Goal: Task Accomplishment & Management: Complete application form

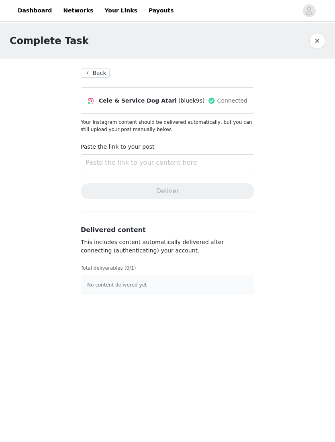
click at [93, 73] on button "Back" at bounding box center [95, 73] width 29 height 10
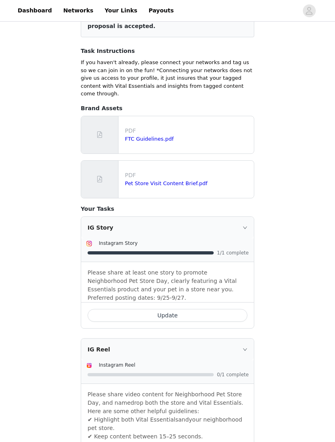
scroll to position [189, 0]
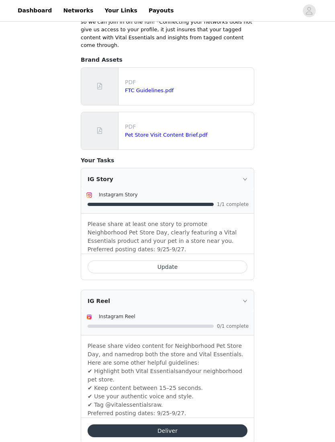
click at [206, 425] on button "Deliver" at bounding box center [167, 431] width 160 height 13
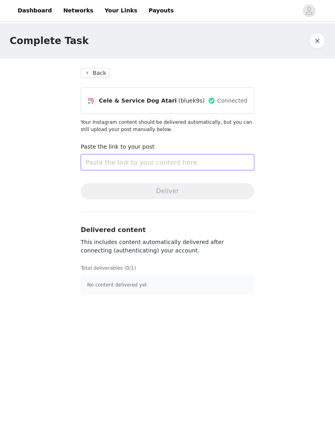
click at [239, 164] on input "text" at bounding box center [167, 162] width 173 height 16
click at [242, 160] on input "text" at bounding box center [167, 162] width 173 height 16
paste input "[URL][DOMAIN_NAME]"
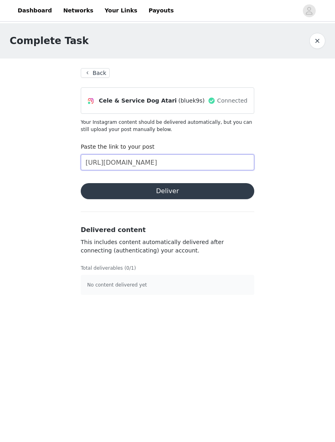
type input "[URL][DOMAIN_NAME]"
click at [238, 189] on button "Deliver" at bounding box center [167, 191] width 173 height 16
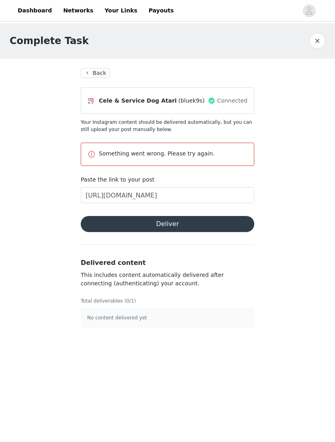
click at [181, 321] on p "No content delivered yet" at bounding box center [167, 317] width 160 height 7
click at [182, 323] on article "No content delivered yet" at bounding box center [167, 318] width 173 height 20
click at [103, 71] on button "Back" at bounding box center [95, 73] width 29 height 10
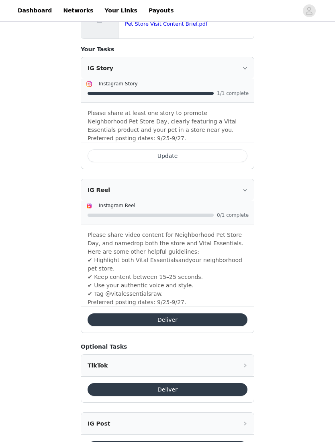
scroll to position [300, 0]
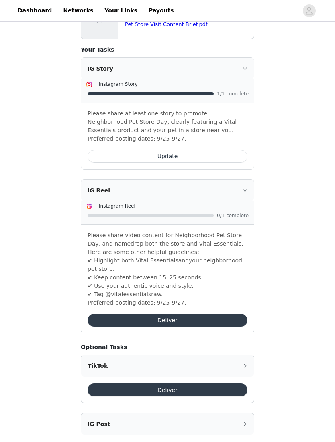
click at [269, 314] on div "Share your products! Back Include the following in your post Hashtag in the cap…" at bounding box center [167, 103] width 335 height 758
click at [267, 320] on div "Share your products! Back Include the following in your post Hashtag in the cap…" at bounding box center [167, 103] width 335 height 758
click at [282, 226] on div "Share your products! Back Include the following in your post Hashtag in the cap…" at bounding box center [167, 103] width 335 height 758
click at [280, 227] on div "Share your products! Back Include the following in your post Hashtag in the cap…" at bounding box center [167, 103] width 335 height 758
click at [219, 232] on p "Please share video content for Neighborhood Pet Store Day, and namedrop both th…" at bounding box center [167, 244] width 160 height 25
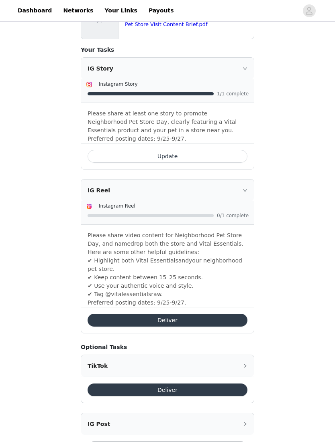
click at [223, 216] on div "Instagram Reel 0/1 complete" at bounding box center [167, 213] width 172 height 23
click at [229, 202] on div "Instagram Reel" at bounding box center [174, 206] width 150 height 8
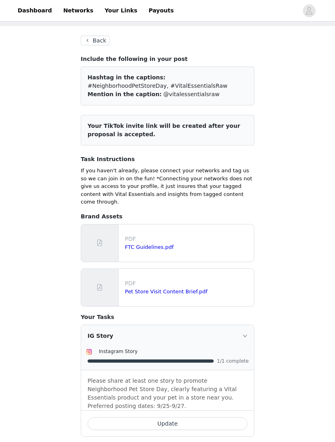
scroll to position [0, 0]
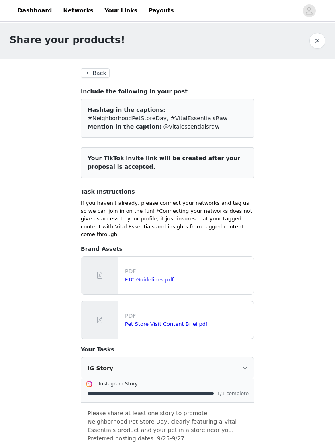
click at [216, 202] on p "If you haven't already, please connect your networks and tag us so we can join …" at bounding box center [167, 218] width 173 height 39
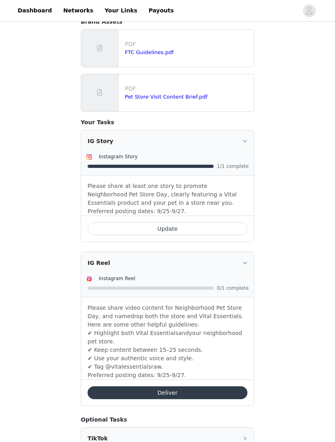
scroll to position [249, 0]
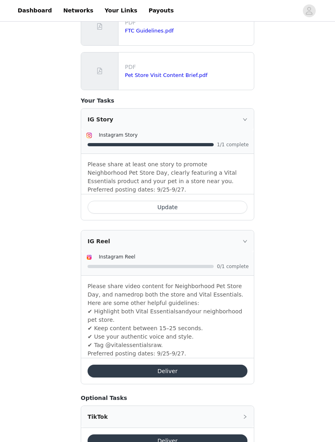
click at [202, 365] on button "Deliver" at bounding box center [167, 371] width 160 height 13
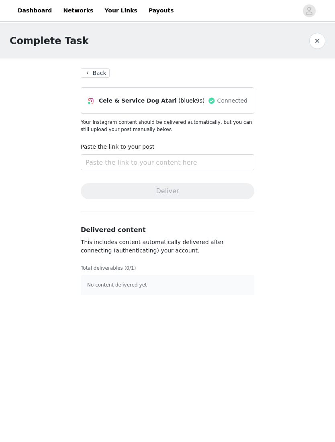
click at [68, 12] on link "Networks" at bounding box center [78, 11] width 40 height 18
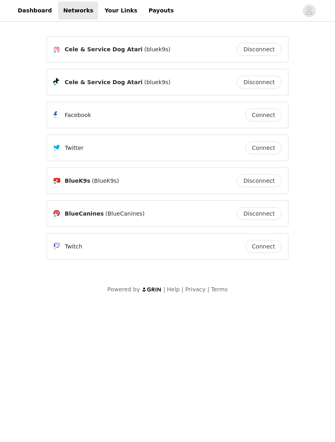
click at [69, 44] on div "Cele & Service Dog Atari (bluek9s) Disconnect" at bounding box center [167, 49] width 228 height 13
click at [79, 47] on span "Cele & Service Dog Atari" at bounding box center [104, 49] width 78 height 8
click at [106, 57] on div "Cele & Service Dog Atari (bluek9s) Disconnect" at bounding box center [167, 49] width 241 height 26
click at [151, 51] on span "(bluek9s)" at bounding box center [157, 49] width 26 height 8
click at [28, 7] on link "Dashboard" at bounding box center [35, 11] width 44 height 18
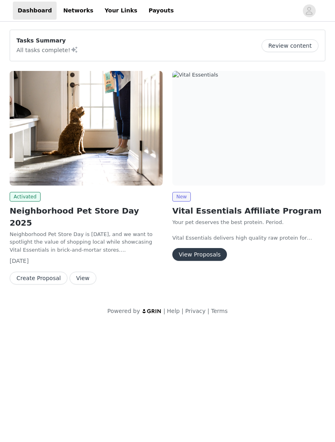
click at [37, 152] on img at bounding box center [86, 128] width 153 height 115
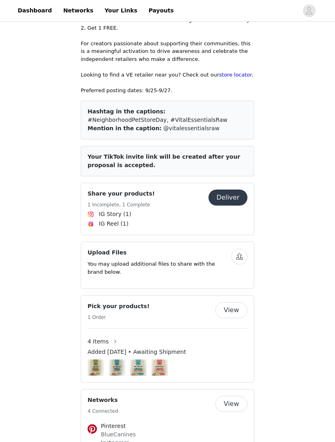
scroll to position [290, 0]
click at [139, 219] on span "IG Reel (1)" at bounding box center [167, 224] width 160 height 10
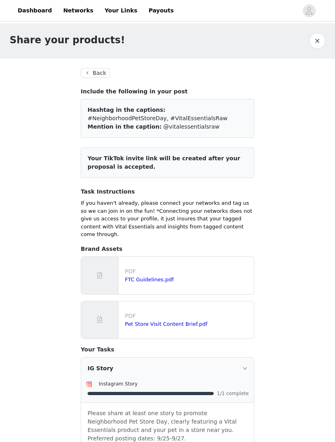
click at [298, 211] on div "Share your products! Back Include the following in your post Hashtag in the cap…" at bounding box center [167, 402] width 335 height 758
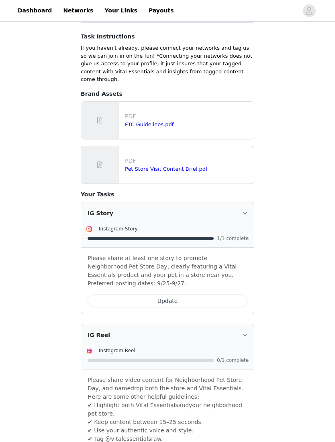
scroll to position [193, 0]
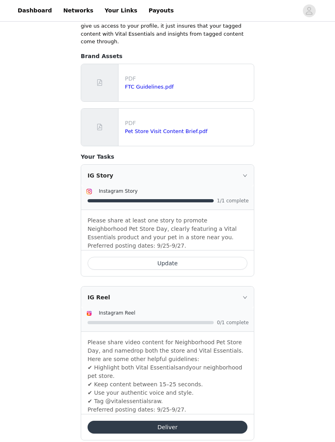
click at [227, 422] on button "Deliver" at bounding box center [167, 428] width 160 height 13
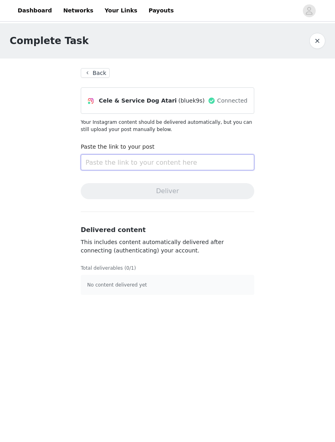
click at [101, 164] on input "text" at bounding box center [167, 162] width 173 height 16
click at [97, 158] on input "text" at bounding box center [167, 162] width 173 height 16
click at [105, 162] on input "text" at bounding box center [167, 162] width 173 height 16
click at [108, 164] on input "text" at bounding box center [167, 162] width 173 height 16
click at [103, 158] on input "text" at bounding box center [167, 162] width 173 height 16
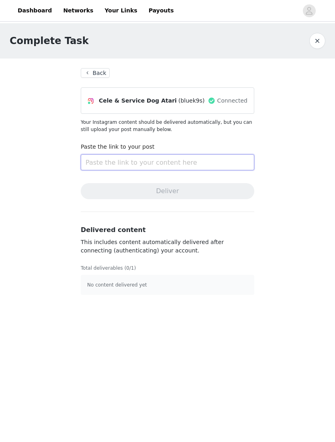
paste input "[URL][DOMAIN_NAME]"
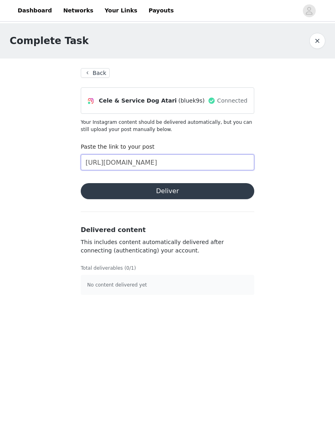
type input "[URL][DOMAIN_NAME]"
click at [102, 189] on button "Deliver" at bounding box center [167, 191] width 173 height 16
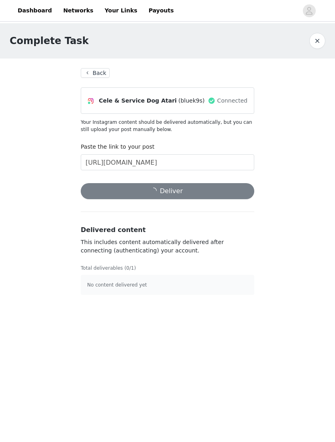
click at [306, 359] on body "Dashboard Networks Your Links Payouts Complete Task Back Cele & Service Dog Ata…" at bounding box center [167, 221] width 335 height 442
click at [298, 356] on body "Dashboard Networks Your Links Payouts Complete Task Back Cele & Service Dog Ata…" at bounding box center [167, 221] width 335 height 442
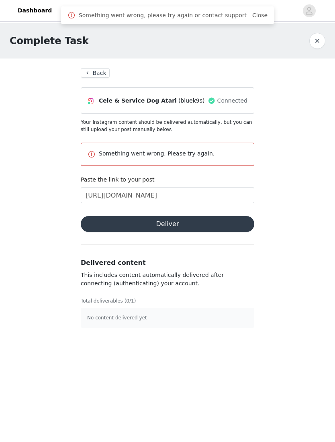
click at [91, 72] on button "Back" at bounding box center [95, 73] width 29 height 10
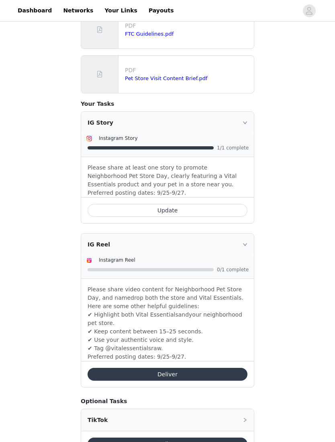
scroll to position [231, 0]
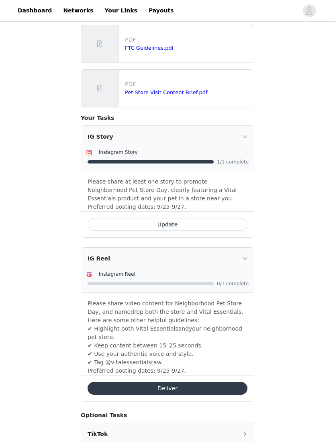
click at [226, 219] on button "Update" at bounding box center [167, 225] width 160 height 13
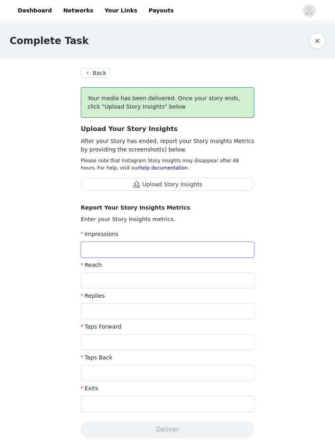
click at [221, 254] on input "text" at bounding box center [167, 250] width 173 height 16
type input "590"
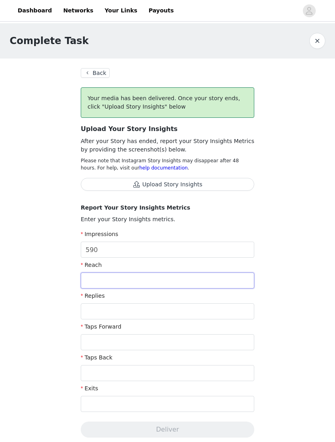
click at [241, 287] on input "text" at bounding box center [167, 281] width 173 height 16
type input "461"
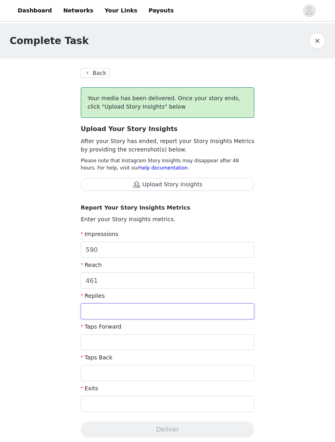
click at [150, 313] on input "text" at bounding box center [167, 312] width 173 height 16
type input "0"
click at [224, 344] on input "text" at bounding box center [167, 343] width 173 height 16
type input "223"
click at [211, 380] on input "text" at bounding box center [167, 373] width 173 height 16
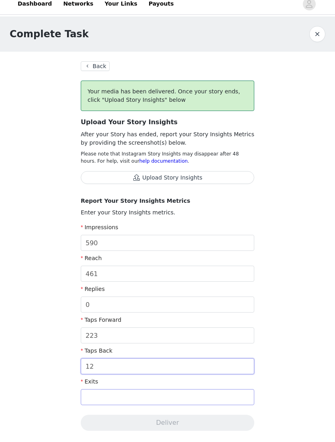
type input "12"
click at [222, 403] on input "text" at bounding box center [167, 404] width 173 height 16
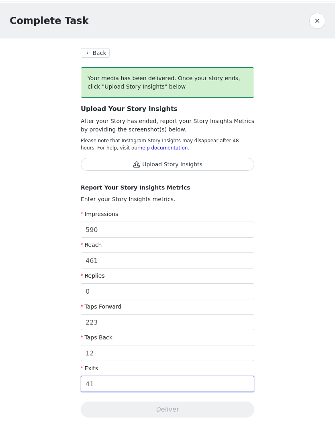
type input "41"
click at [282, 271] on div "Complete Task Back Your media has been delivered. Once your story ends, click "…" at bounding box center [167, 309] width 335 height 572
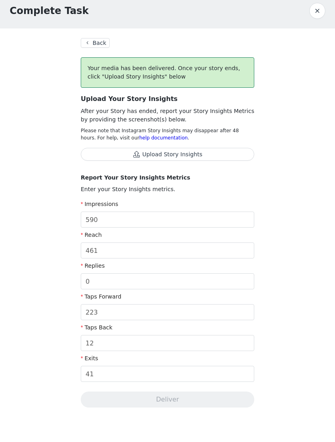
scroll to position [30, 0]
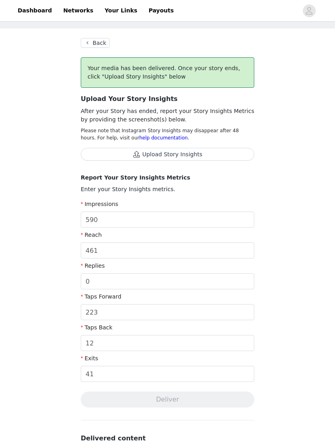
click at [243, 408] on section "Back Your media has been delivered. Once your story ends, click "Upload Story I…" at bounding box center [167, 296] width 193 height 537
click at [252, 410] on section "Back Your media has been delivered. Once your story ends, click "Upload Story I…" at bounding box center [167, 296] width 193 height 537
click at [218, 411] on section "Back Your media has been delivered. Once your story ends, click "Upload Story I…" at bounding box center [167, 296] width 193 height 537
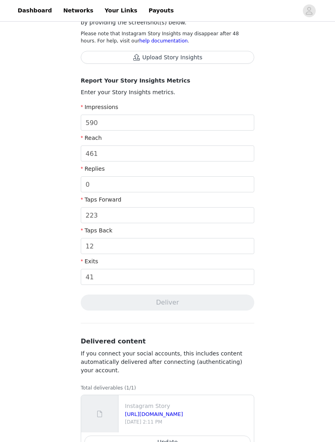
scroll to position [128, 0]
click at [293, 255] on div "Complete Task Back Your media has been delivered. Once your story ends, click "…" at bounding box center [167, 182] width 335 height 572
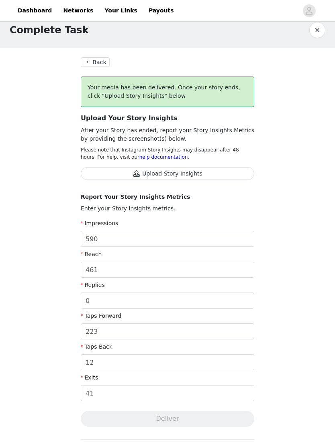
scroll to position [0, 0]
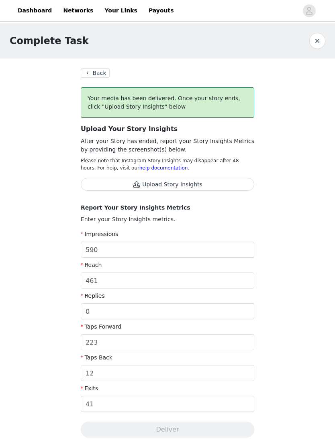
click at [272, 296] on div "Complete Task Back Your media has been delivered. Once your story ends, click "…" at bounding box center [167, 309] width 335 height 572
click at [282, 323] on div "Complete Task Back Your media has been delivered. Once your story ends, click "…" at bounding box center [167, 309] width 335 height 572
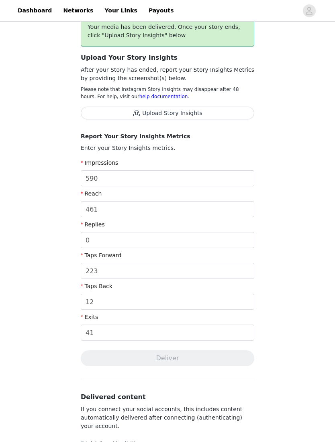
scroll to position [72, 0]
click at [206, 113] on button "Upload Story Insights" at bounding box center [167, 112] width 173 height 13
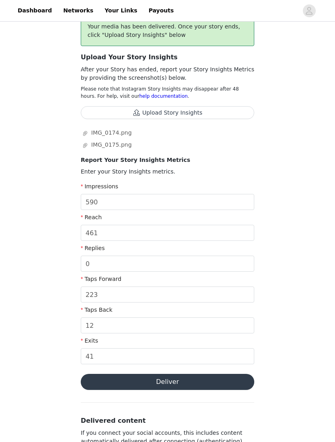
click at [192, 387] on button "Deliver" at bounding box center [167, 382] width 173 height 16
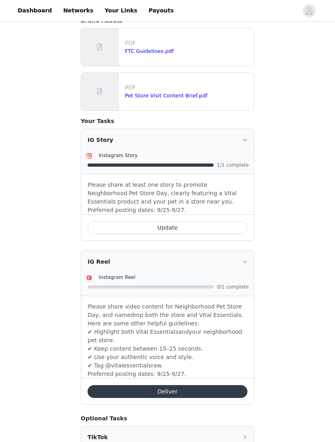
scroll to position [229, 0]
click at [220, 385] on button "Deliver" at bounding box center [167, 391] width 160 height 13
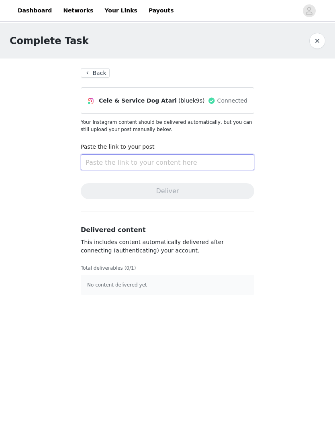
click at [229, 167] on input "text" at bounding box center [167, 162] width 173 height 16
click at [211, 164] on input "text" at bounding box center [167, 162] width 173 height 16
paste input "[URL][DOMAIN_NAME]"
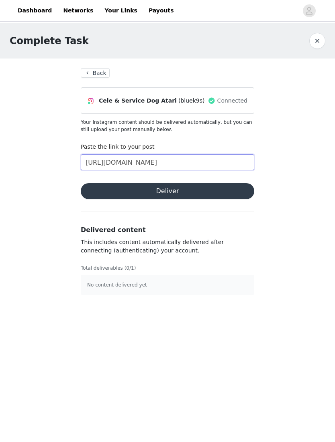
type input "[URL][DOMAIN_NAME]"
click at [232, 180] on section "Back Cele & Service Dog Atari (bluek9s) Connected Your Instagram content should…" at bounding box center [167, 182] width 193 height 246
click at [228, 199] on button "Deliver" at bounding box center [167, 191] width 173 height 16
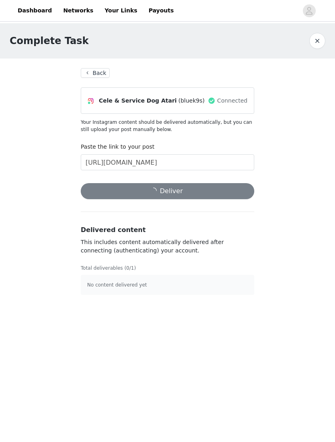
click at [275, 362] on body "Dashboard Networks Your Links Payouts Complete Task Back Cele & Service Dog Ata…" at bounding box center [167, 221] width 335 height 442
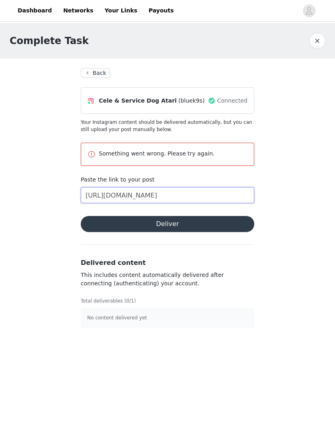
click at [123, 195] on input "[URL][DOMAIN_NAME]" at bounding box center [167, 195] width 173 height 16
click at [208, 197] on input "[URL][DOMAIN_NAME]" at bounding box center [167, 195] width 173 height 16
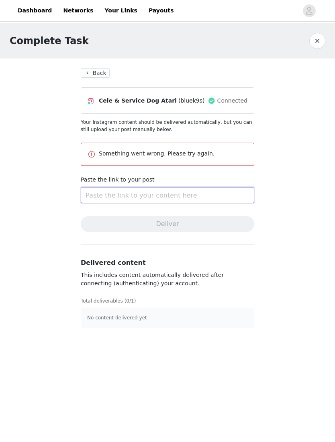
click at [99, 196] on input "text" at bounding box center [167, 195] width 173 height 16
paste input "[URL][DOMAIN_NAME]"
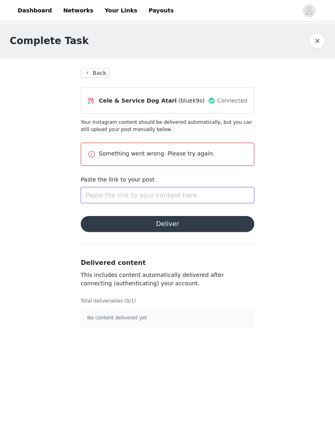
type input "[URL][DOMAIN_NAME]"
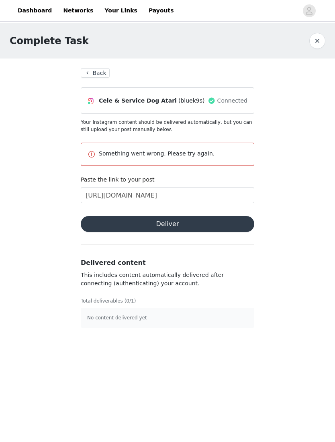
click at [99, 223] on button "Deliver" at bounding box center [167, 224] width 173 height 16
click at [14, 18] on link "Dashboard" at bounding box center [35, 11] width 44 height 18
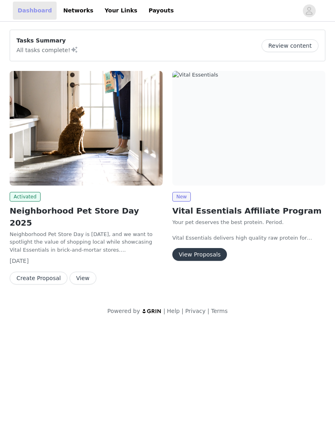
click at [28, 15] on link "Dashboard" at bounding box center [35, 11] width 44 height 18
click at [302, 14] on button "button" at bounding box center [309, 10] width 22 height 13
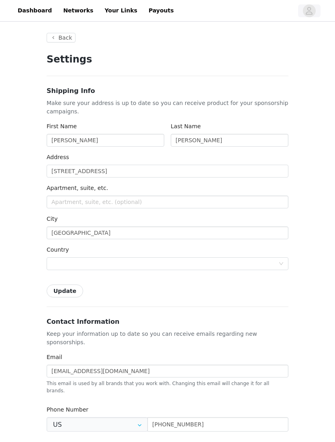
type input "+1 (United States)"
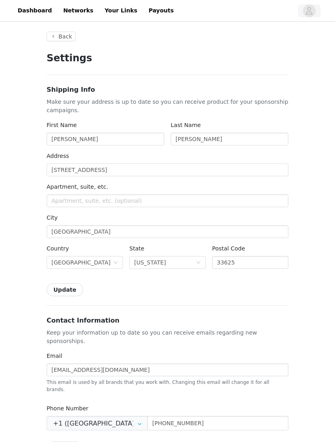
scroll to position [2, 0]
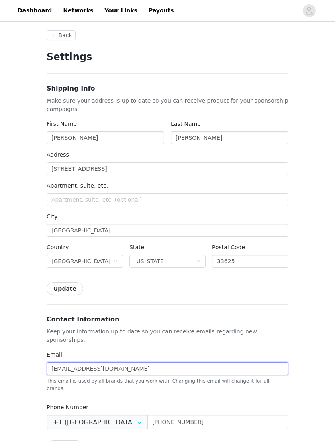
click at [91, 363] on input "AtariFerrari21@gmail.com" at bounding box center [167, 369] width 241 height 13
click at [84, 363] on input "AtariFerrari21@gmail.com" at bounding box center [167, 369] width 241 height 13
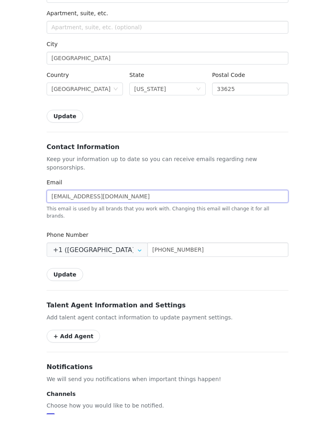
scroll to position [148, 0]
type input "BlueK9sOfficial@gmail.com"
click at [66, 296] on button "Update" at bounding box center [65, 302] width 37 height 13
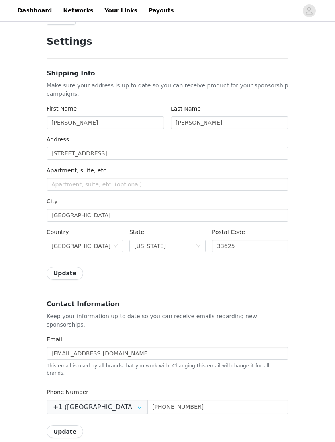
scroll to position [0, 0]
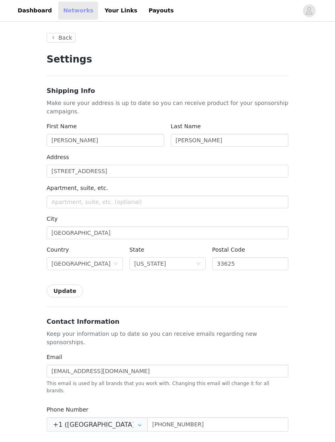
click at [78, 18] on link "Networks" at bounding box center [78, 11] width 40 height 18
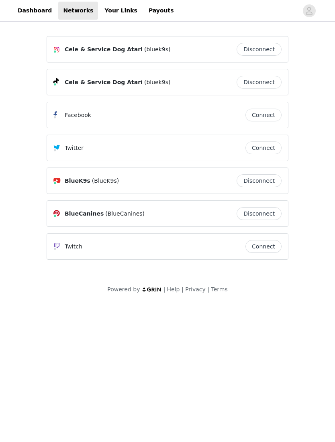
click at [199, 53] on div "Cele & Service Dog Atari (bluek9s)" at bounding box center [144, 50] width 183 height 10
click at [144, 50] on span "(bluek9s)" at bounding box center [157, 49] width 26 height 8
click at [45, 13] on link "Dashboard" at bounding box center [35, 11] width 44 height 18
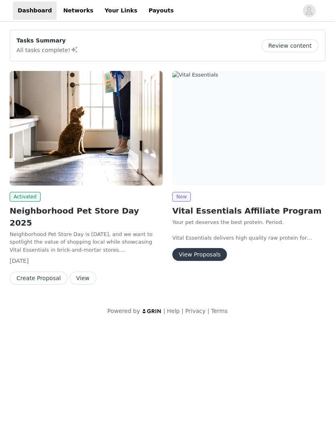
click at [117, 208] on h2 "Neighborhood Pet Store Day 2025" at bounding box center [86, 217] width 153 height 24
click at [77, 272] on button "View" at bounding box center [82, 278] width 27 height 13
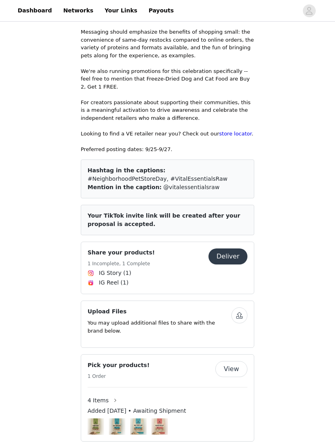
scroll to position [229, 0]
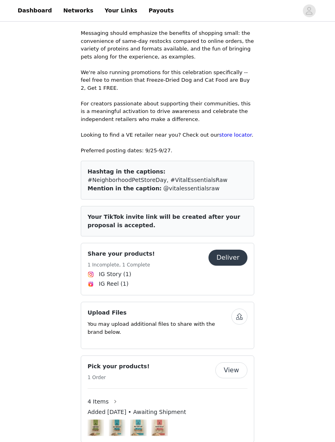
click at [181, 420] on div at bounding box center [167, 428] width 160 height 16
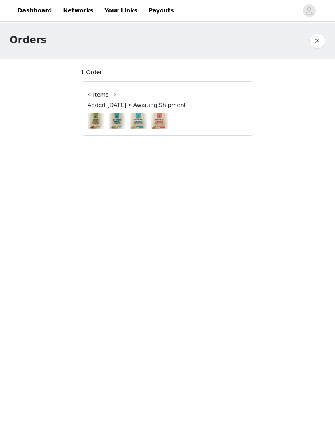
click at [204, 113] on div at bounding box center [167, 121] width 160 height 16
click at [170, 114] on div at bounding box center [167, 121] width 160 height 16
click at [173, 105] on span "Added Sep 21, 2025 • Awaiting Shipment" at bounding box center [136, 105] width 98 height 8
click at [138, 108] on span "Added Sep 21, 2025 • Awaiting Shipment" at bounding box center [136, 105] width 98 height 8
click at [99, 91] on span "4 Items" at bounding box center [97, 95] width 21 height 8
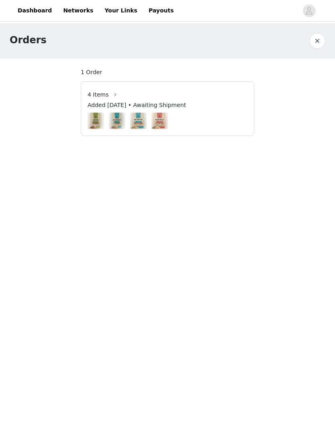
click at [316, 46] on button "button" at bounding box center [317, 41] width 16 height 16
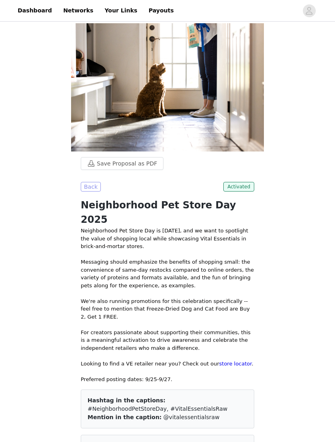
click at [93, 189] on button "Back" at bounding box center [91, 187] width 20 height 10
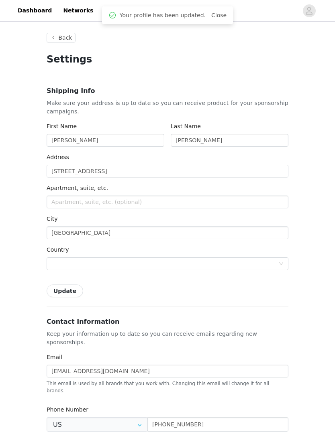
type input "+1 ([GEOGRAPHIC_DATA])"
